Goal: Transaction & Acquisition: Subscribe to service/newsletter

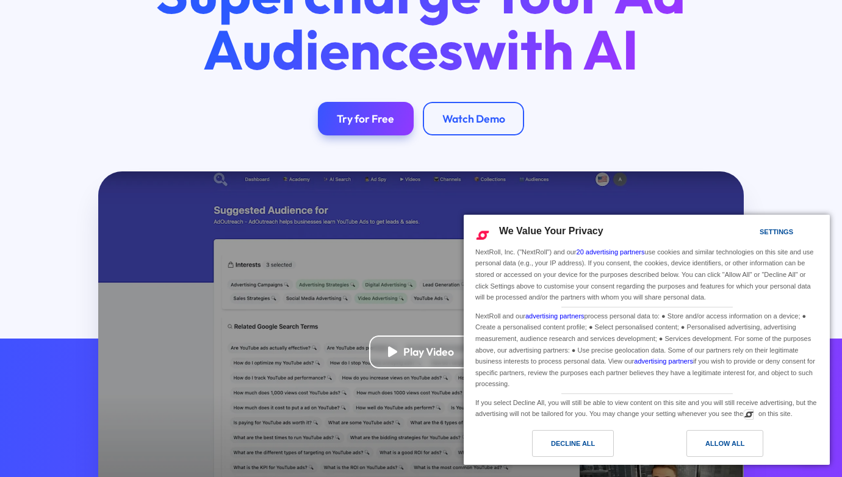
scroll to position [150, 0]
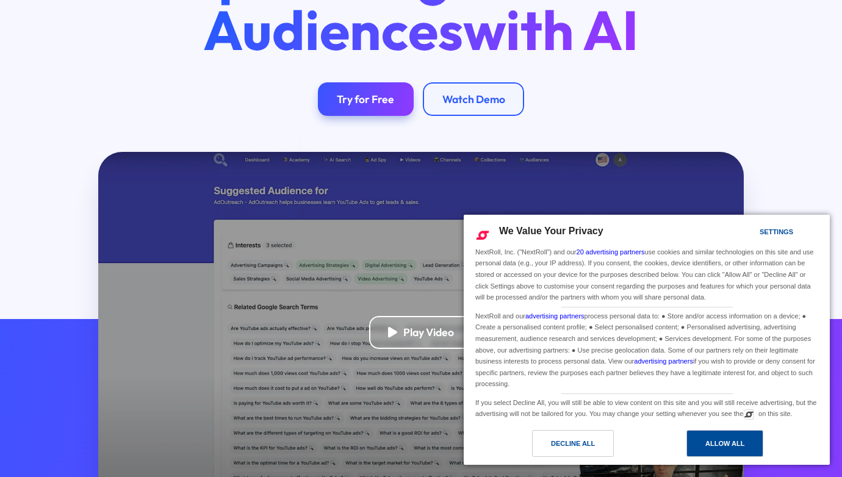
click at [728, 444] on div "Allow All" at bounding box center [724, 443] width 39 height 13
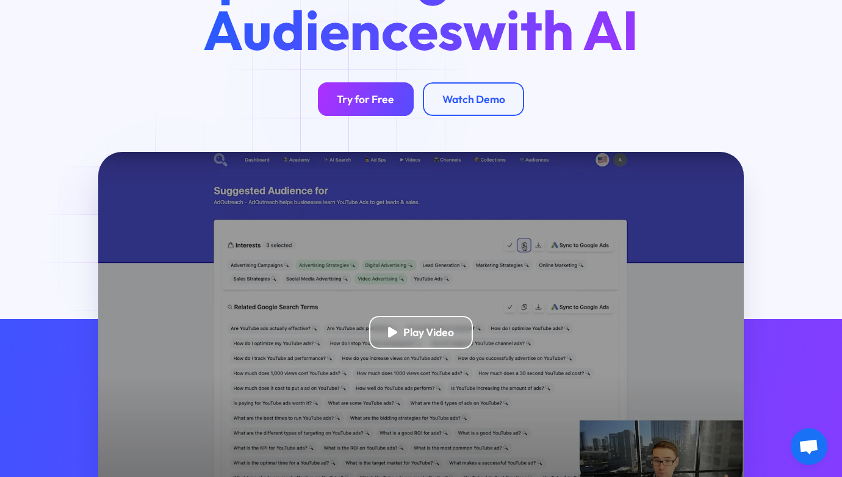
click at [348, 101] on div "Try for Free" at bounding box center [365, 99] width 57 height 13
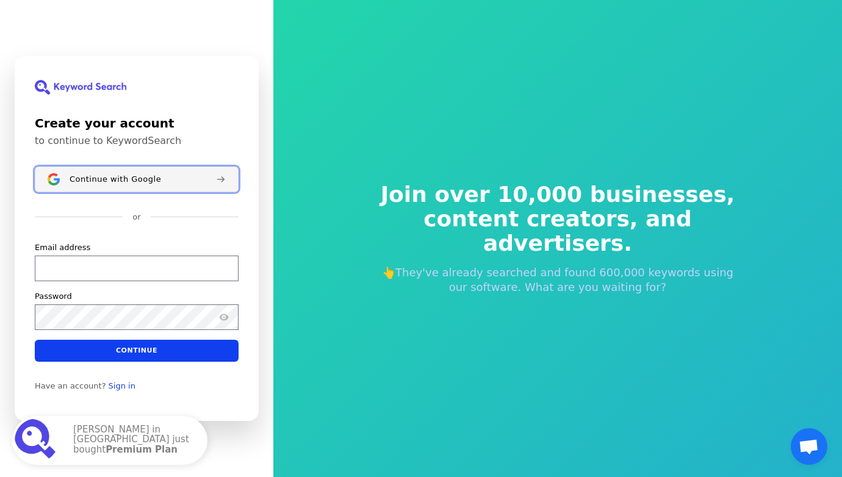
click at [111, 176] on span "Continue with Google" at bounding box center [116, 179] width 92 height 10
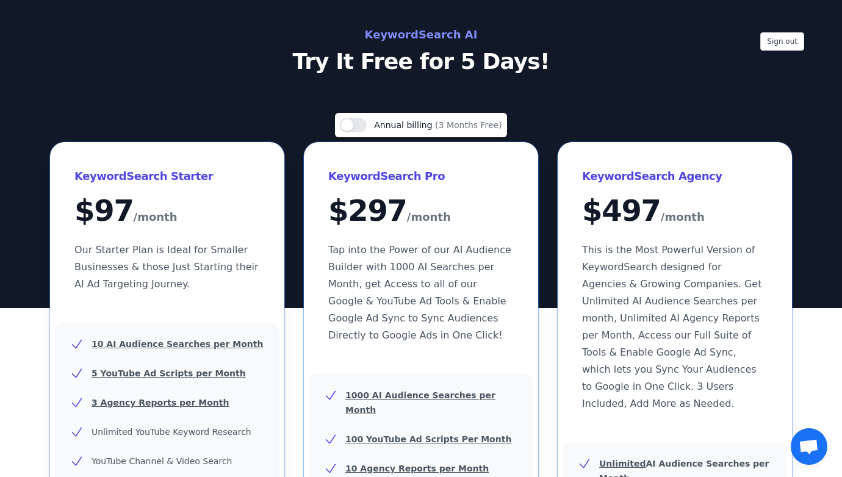
scroll to position [13, 0]
